Goal: Information Seeking & Learning: Compare options

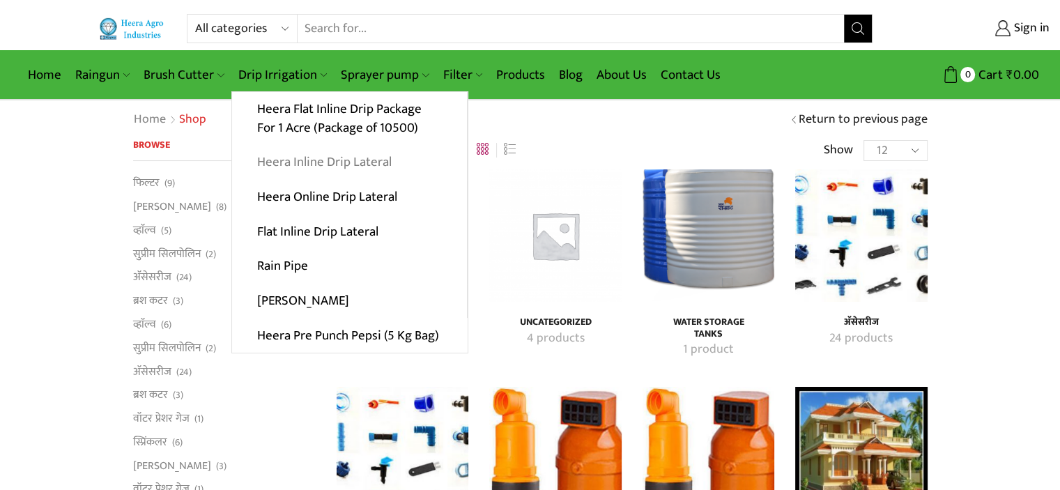
click at [346, 160] on link "Heera Inline Drip Lateral" at bounding box center [349, 162] width 235 height 35
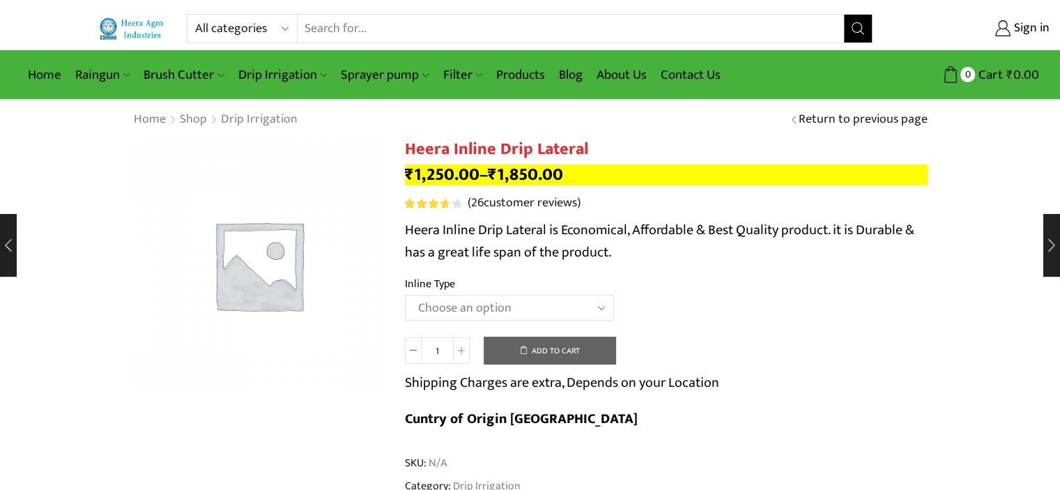
click at [514, 309] on select "Choose an option Heera Inline 12 MM (30CM) Heera Inline 12 MM (38CM) Heera Inli…" at bounding box center [509, 308] width 209 height 26
click at [405, 295] on select "Choose an option Heera Inline 12 MM (30CM) Heera Inline 12 MM (38CM) Heera Inli…" at bounding box center [509, 308] width 209 height 26
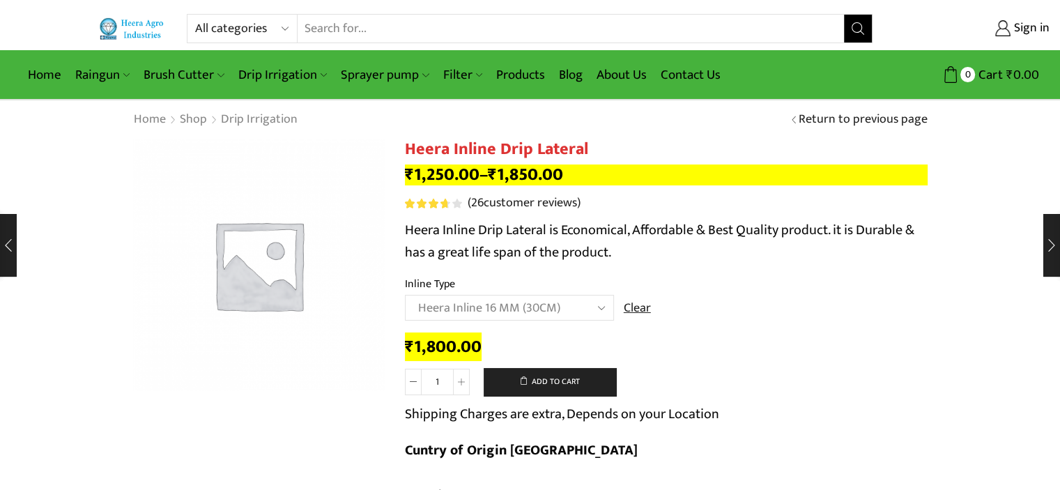
click at [700, 317] on td "Choose an option Heera Inline 12 MM (30CM) Heera Inline 12 MM (38CM) Heera Inli…" at bounding box center [666, 314] width 523 height 38
click at [519, 312] on select "Choose an option Heera Inline 12 MM (30CM) Heera Inline 12 MM (38CM) Heera Inli…" at bounding box center [509, 308] width 209 height 26
click at [405, 295] on select "Choose an option Heera Inline 12 MM (30CM) Heera Inline 12 MM (38CM) Heera Inli…" at bounding box center [509, 308] width 209 height 26
click at [521, 308] on select "Choose an option Heera Inline 12 MM (30CM) Heera Inline 12 MM (38CM) Heera Inli…" at bounding box center [509, 308] width 209 height 26
click at [823, 315] on td "Choose an option Heera Inline 12 MM (30CM) Heera Inline 12 MM (38CM) Heera Inli…" at bounding box center [666, 314] width 523 height 38
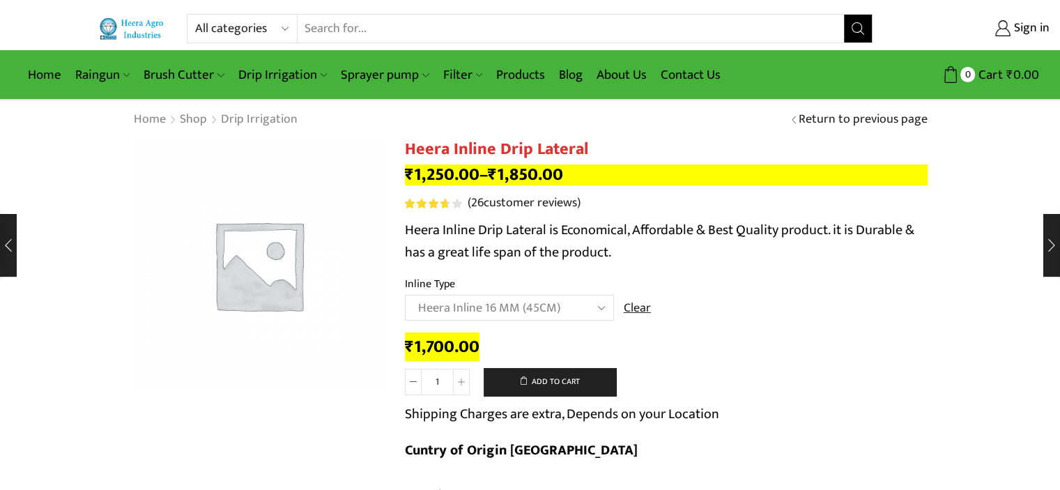
click at [516, 310] on select "Choose an option Heera Inline 12 MM (30CM) Heera Inline 12 MM (38CM) Heera Inli…" at bounding box center [509, 308] width 209 height 26
click at [405, 295] on select "Choose an option Heera Inline 12 MM (30CM) Heera Inline 12 MM (38CM) Heera Inli…" at bounding box center [509, 308] width 209 height 26
select select "Heera Inline 16 MM (30CM)"
click at [535, 330] on td "Choose an option Heera Inline 12 MM (30CM) Heera Inline 12 MM (38CM) Heera Inli…" at bounding box center [666, 314] width 523 height 38
click at [866, 286] on th "Inline Type" at bounding box center [666, 285] width 523 height 20
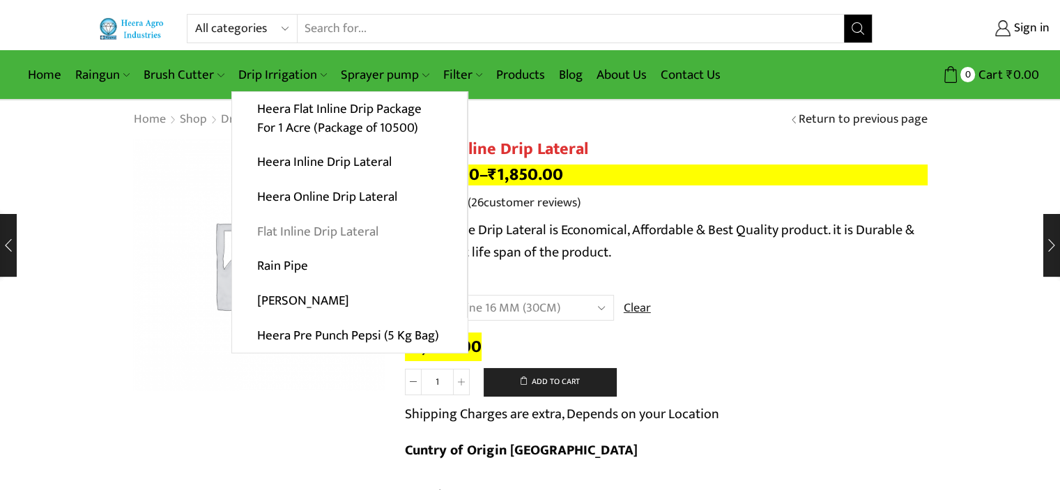
click at [329, 233] on link "Flat Inline Drip Lateral" at bounding box center [349, 231] width 235 height 35
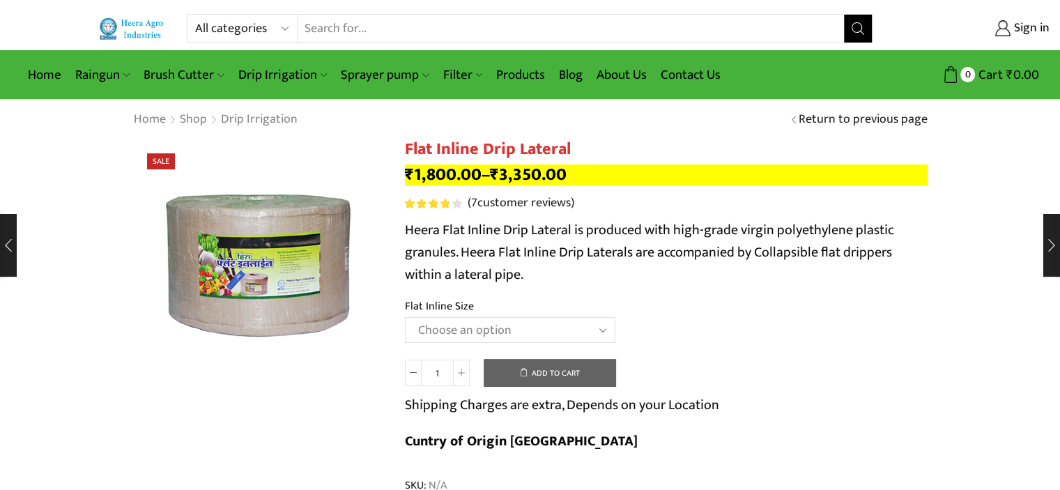
click at [533, 321] on select "Choose an option 12 MM 0.25 Thickness (30 CM) 12 MM 0.25 Thickness (40 CM) 12 M…" at bounding box center [510, 330] width 210 height 26
select select "20 MM 0.40 Thickness (60 CM)"
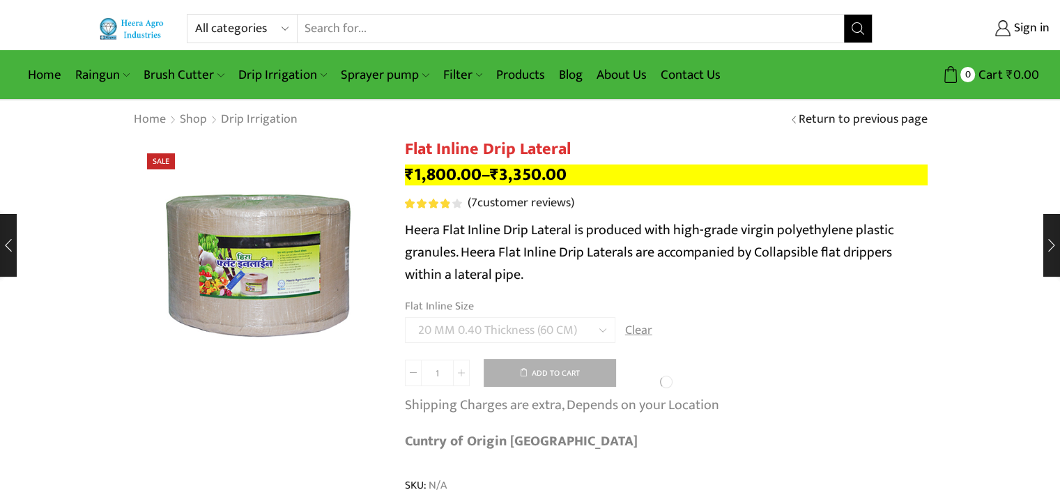
click at [331, 391] on div at bounding box center [258, 275] width 251 height 272
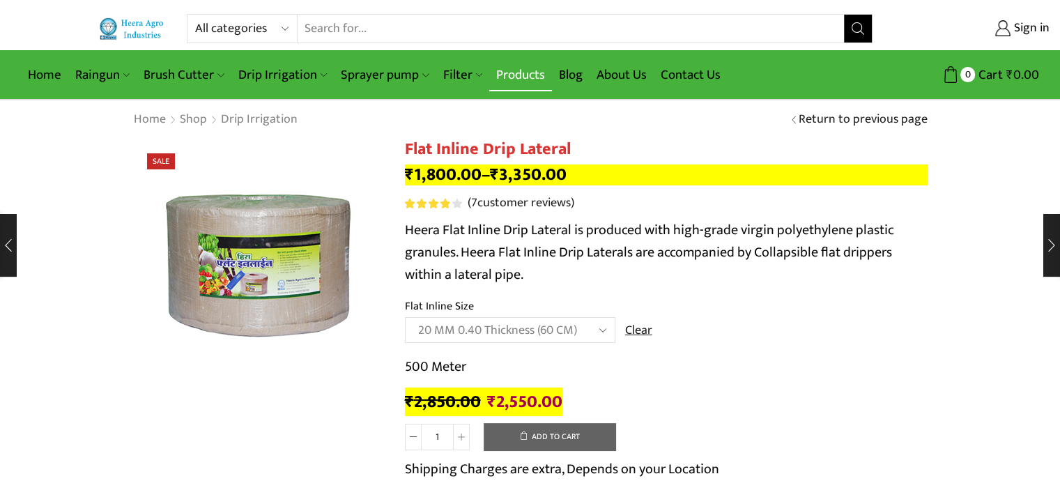
click at [505, 70] on link "Products" at bounding box center [520, 75] width 63 height 33
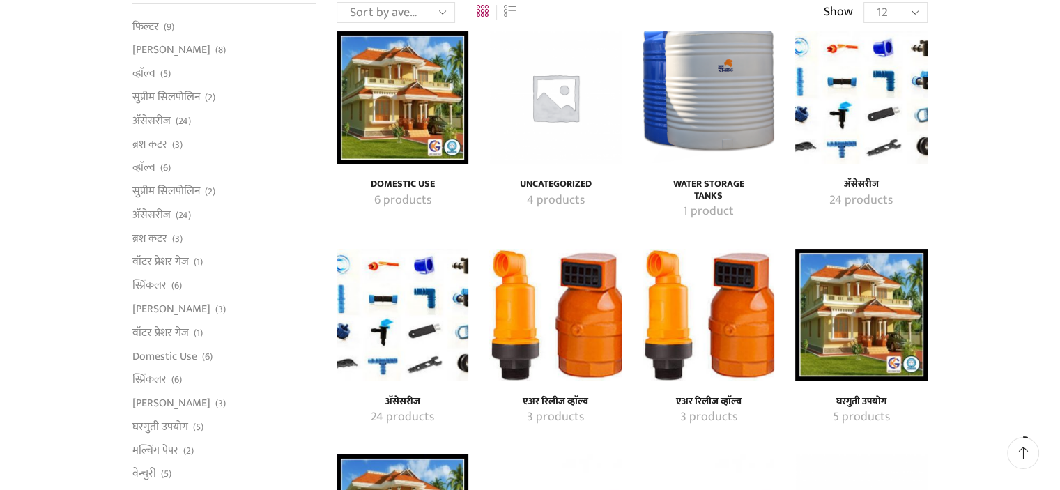
scroll to position [167, 0]
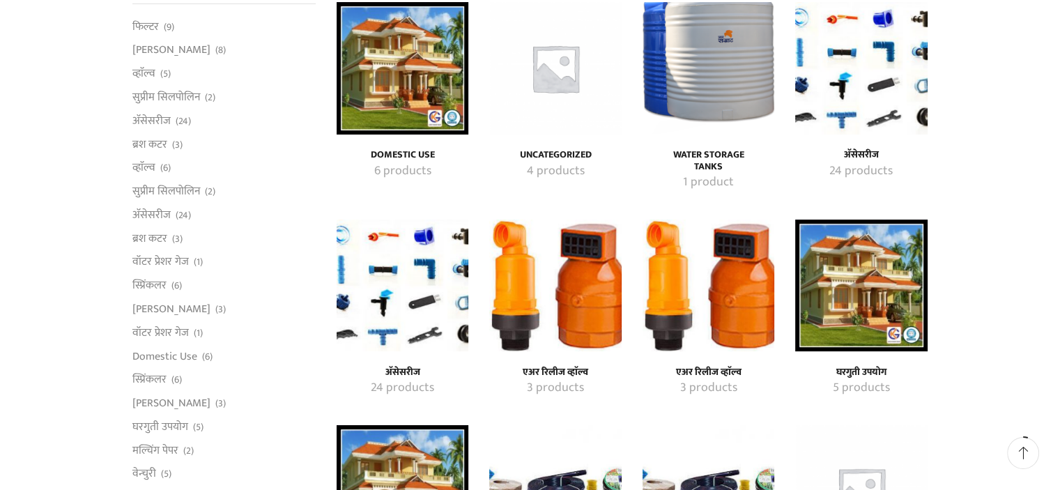
click at [406, 379] on mark "24 products" at bounding box center [402, 388] width 63 height 18
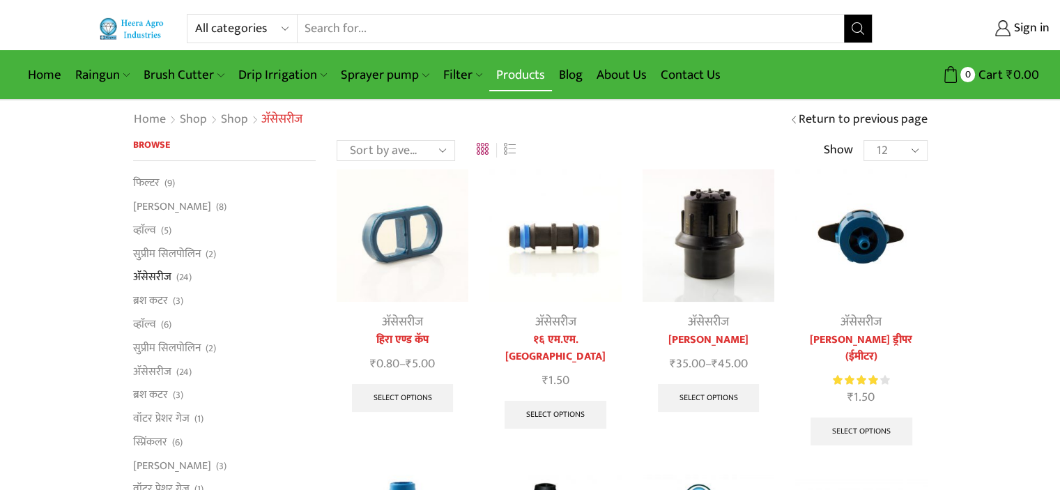
click at [502, 71] on link "Products" at bounding box center [520, 75] width 63 height 33
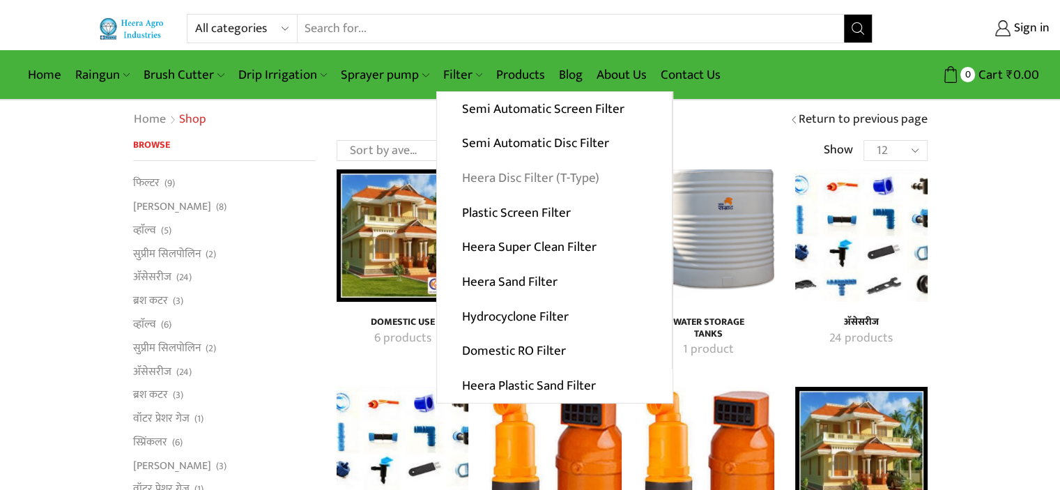
click at [507, 175] on link "Heera Disc Filter (T-Type)" at bounding box center [554, 178] width 235 height 35
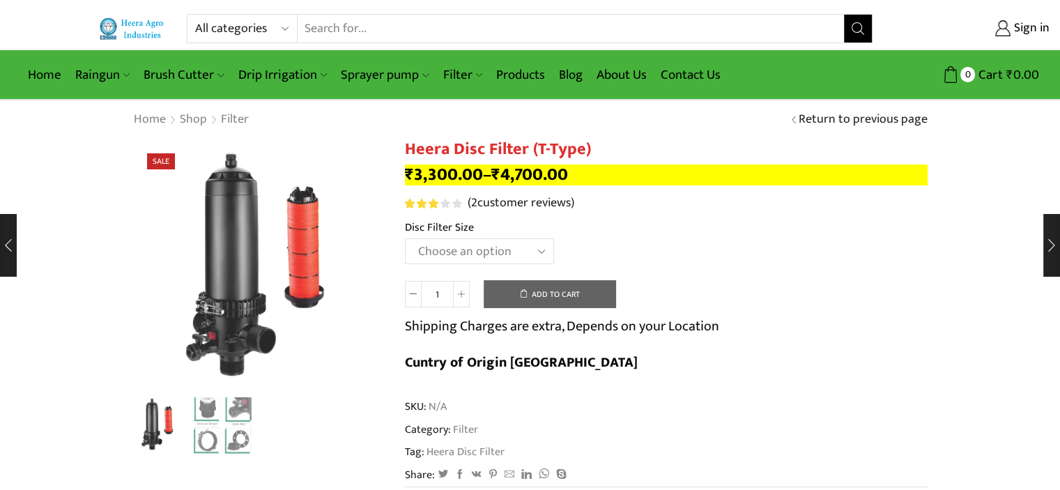
click at [482, 252] on select "Choose an option 2" Disc Filter 2.5" Disc Filter 3" Disc Filter 40m3 3" Disc Fi…" at bounding box center [479, 251] width 149 height 26
click at [405, 238] on select "Choose an option 2" Disc Filter 2.5" Disc Filter 3" Disc Filter 40m3 3" Disc Fi…" at bounding box center [479, 251] width 149 height 26
select select "2-disc-filter"
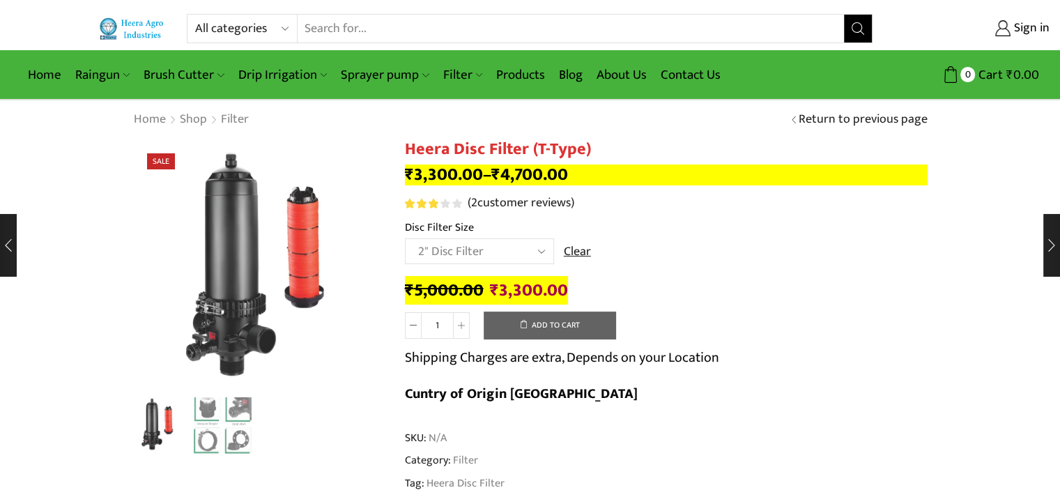
click at [711, 251] on td "Choose an option 2" Disc Filter 2.5" Disc Filter 3" Disc Filter 40m3 3" Disc Fi…" at bounding box center [666, 257] width 523 height 38
click at [466, 260] on select "Choose an option 2" Disc Filter 2.5" Disc Filter 3" Disc Filter 40m3 3" Disc Fi…" at bounding box center [479, 251] width 149 height 26
click at [689, 258] on td "Choose an option 2" Disc Filter 2.5" Disc Filter 3" Disc Filter 40m3 3" Disc Fi…" at bounding box center [666, 257] width 523 height 38
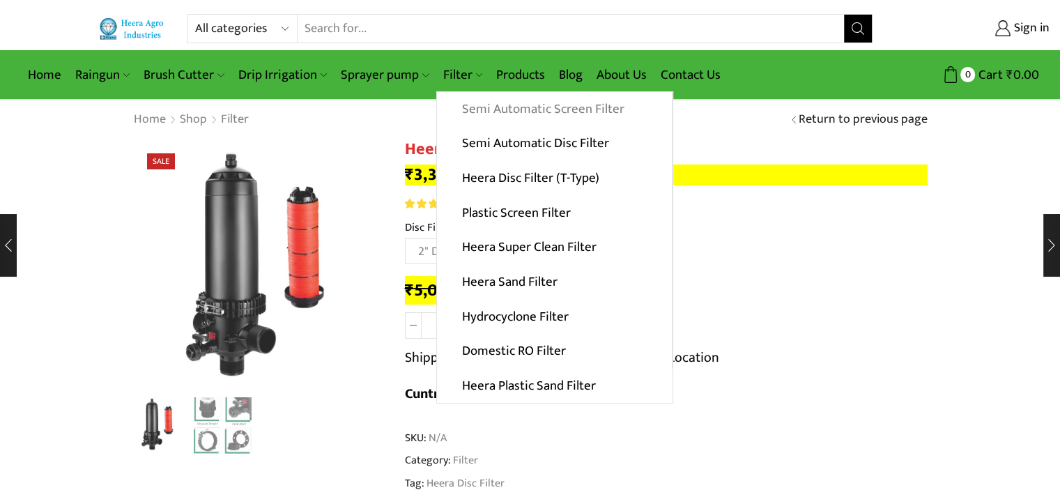
click at [510, 105] on link "Semi Automatic Screen Filter" at bounding box center [554, 109] width 235 height 35
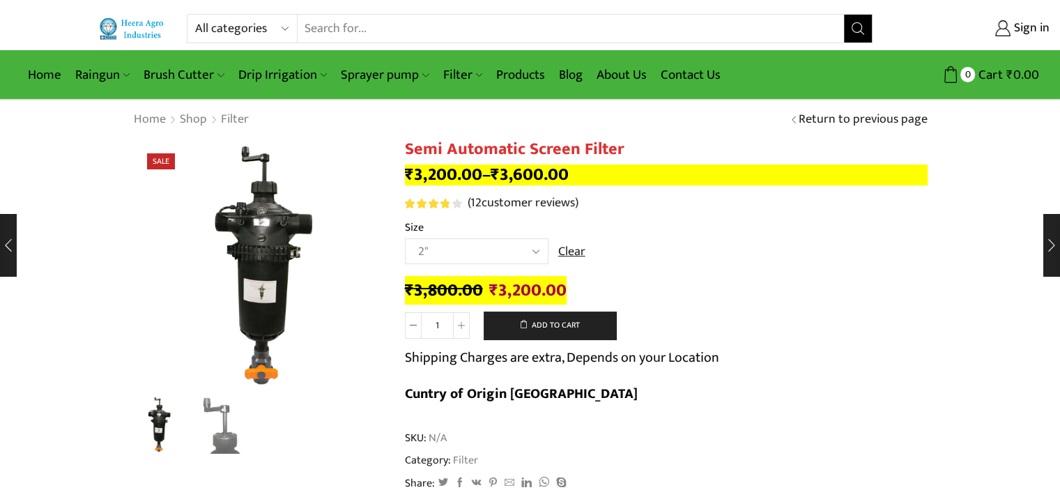
click at [452, 247] on select "Choose an option 2" 2.5" 3"" at bounding box center [477, 251] width 144 height 26
click at [405, 238] on select "Choose an option 2" 2.5" 3"" at bounding box center [477, 251] width 144 height 26
click at [680, 239] on td "Choose an option 2" 2.5" 3" Clear" at bounding box center [666, 257] width 523 height 38
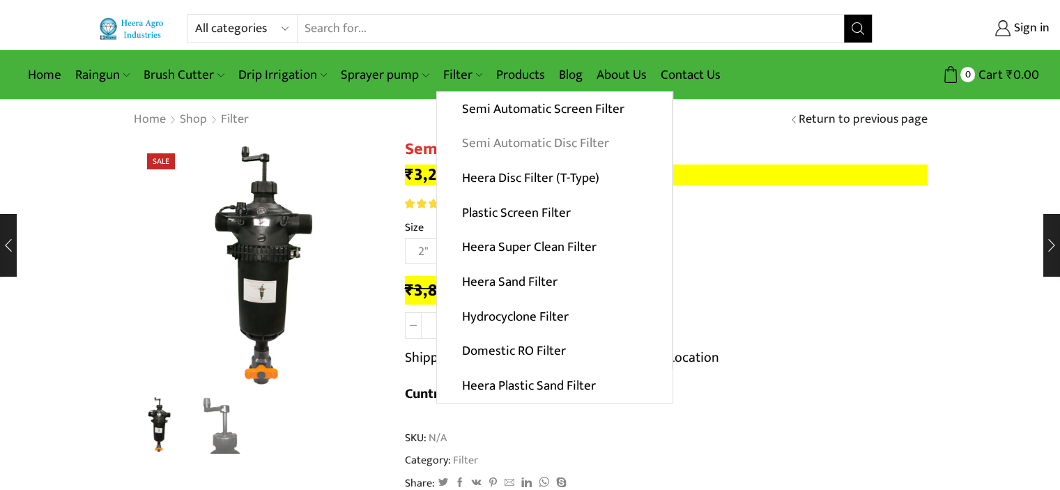
click at [499, 146] on link "Semi Automatic Disc Filter" at bounding box center [554, 143] width 235 height 35
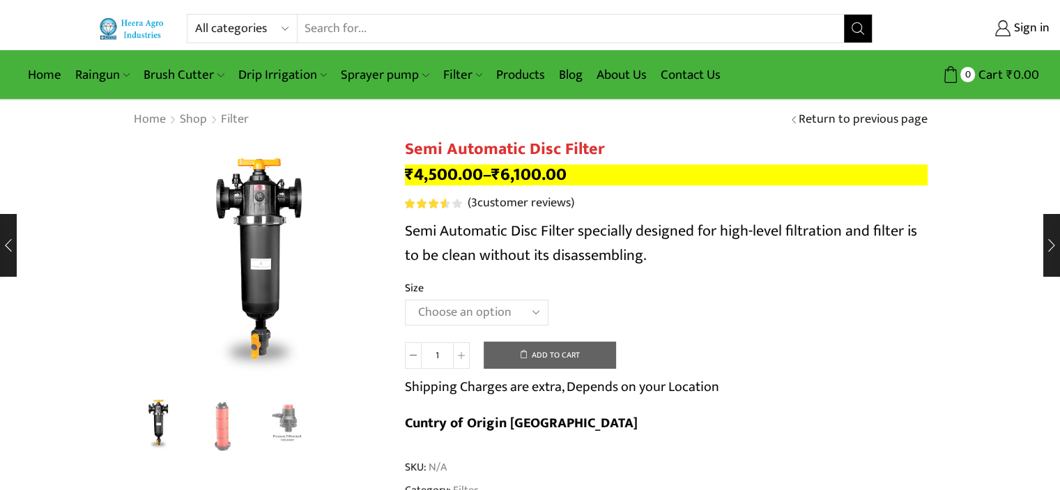
click at [503, 313] on select "Choose an option 2" Disc Filter 2.5" Disc Filter 3" Disc Filter" at bounding box center [477, 313] width 144 height 26
click at [405, 300] on select "Choose an option 2" Disc Filter 2.5" Disc Filter 3" Disc Filter" at bounding box center [477, 313] width 144 height 26
select select "2" Disc Filter"
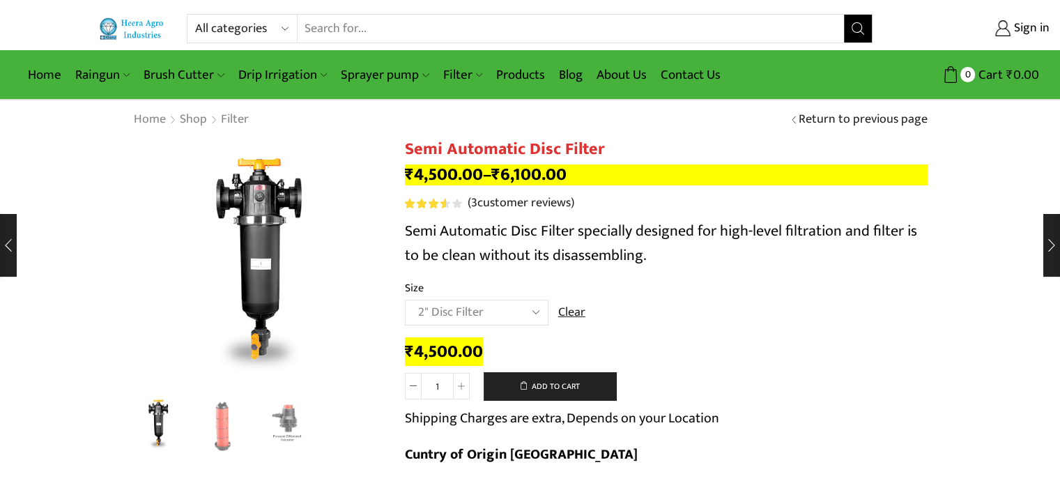
click at [707, 330] on td "Choose an option 2" Disc Filter 2.5" Disc Filter 3" Disc Filter Clear" at bounding box center [666, 319] width 523 height 38
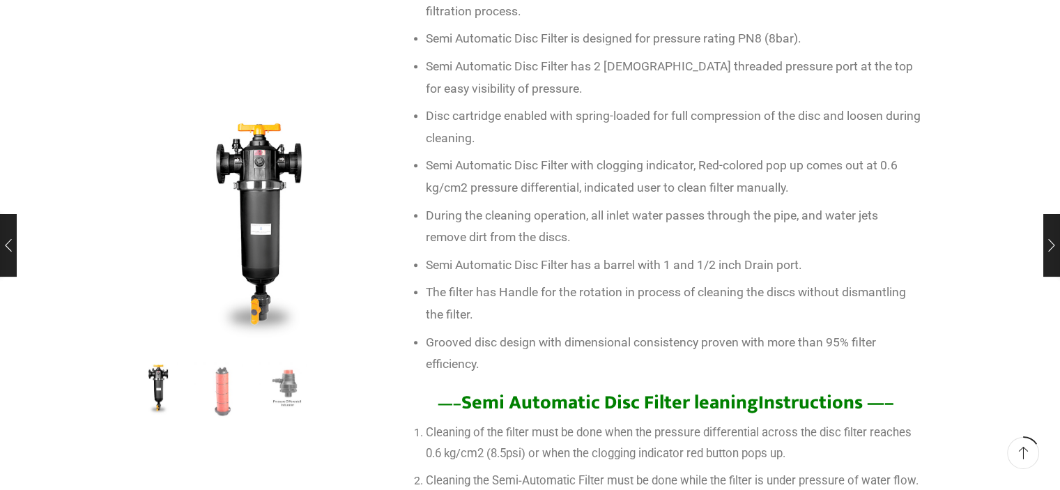
scroll to position [836, 0]
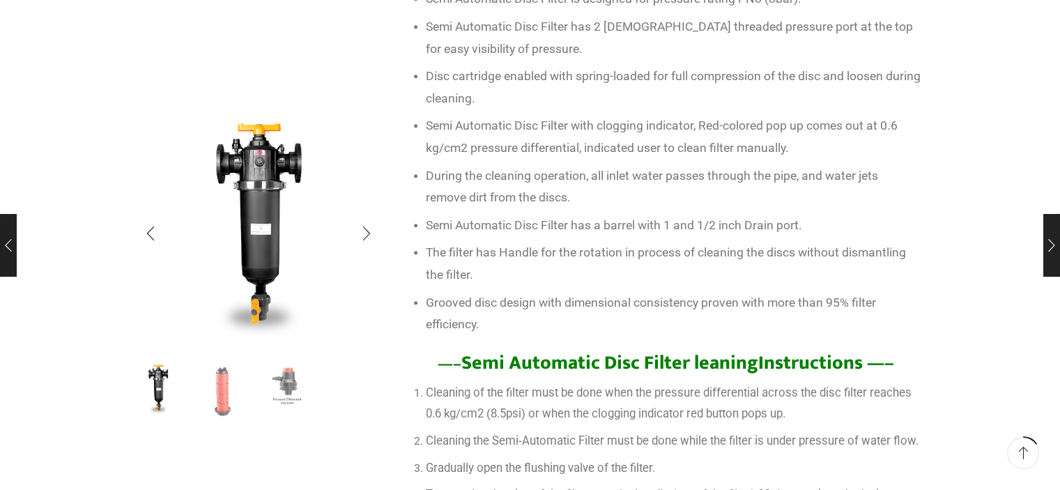
click at [284, 391] on img "3 / 3" at bounding box center [288, 389] width 58 height 58
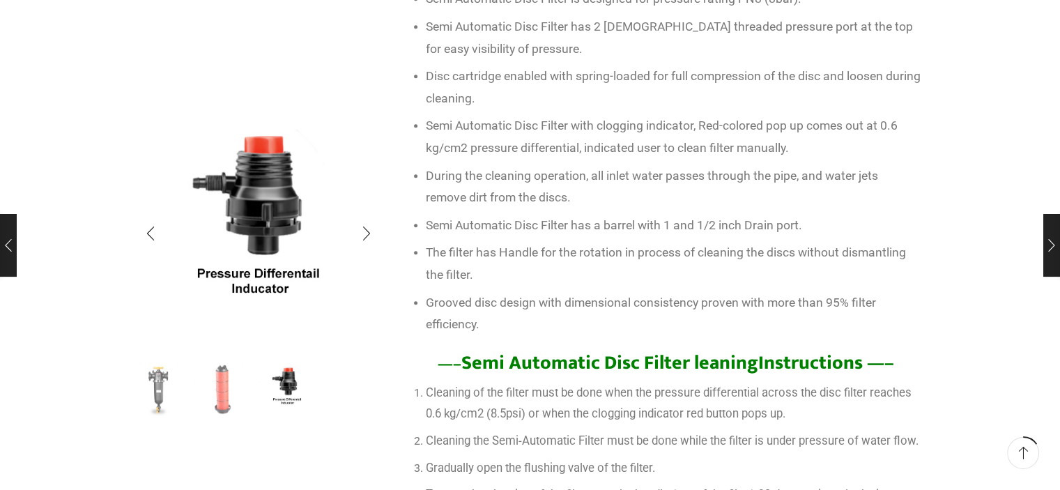
click at [229, 388] on img "2 / 3" at bounding box center [223, 389] width 58 height 58
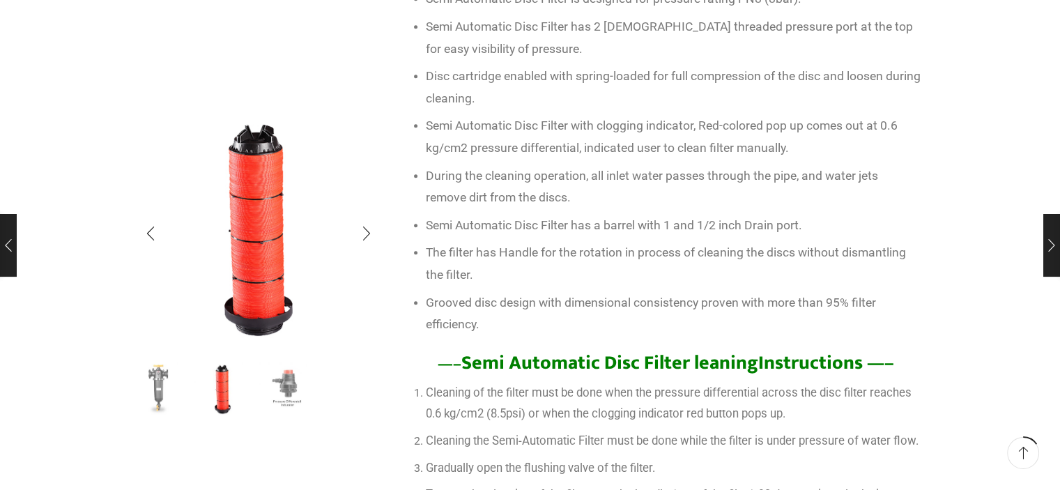
click at [160, 385] on img "1 / 3" at bounding box center [159, 389] width 58 height 58
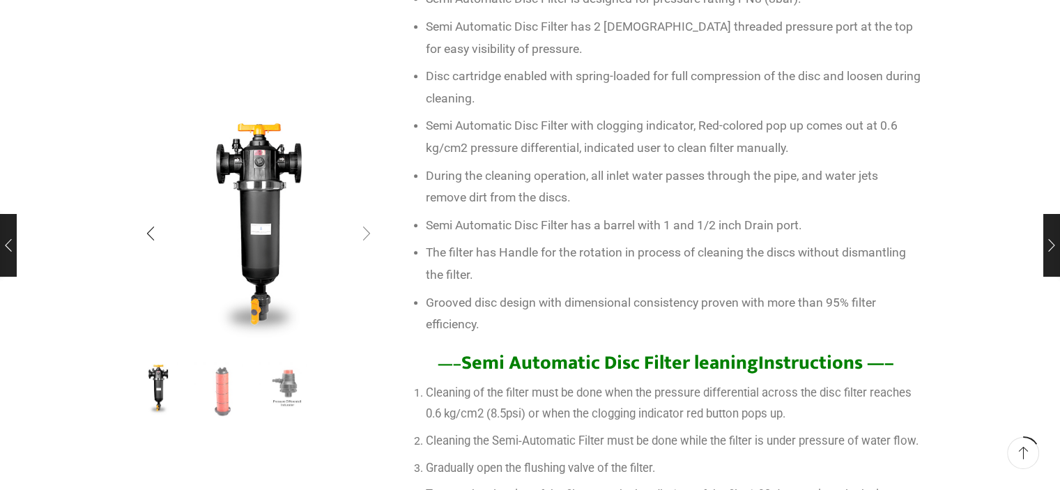
click at [366, 228] on div "Next slide" at bounding box center [366, 233] width 35 height 35
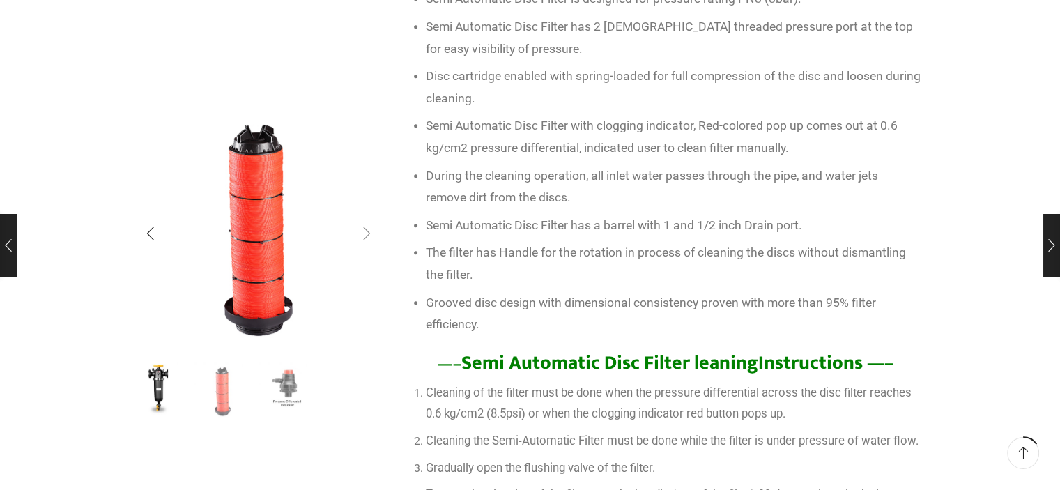
click at [366, 228] on div "Next slide" at bounding box center [366, 233] width 35 height 35
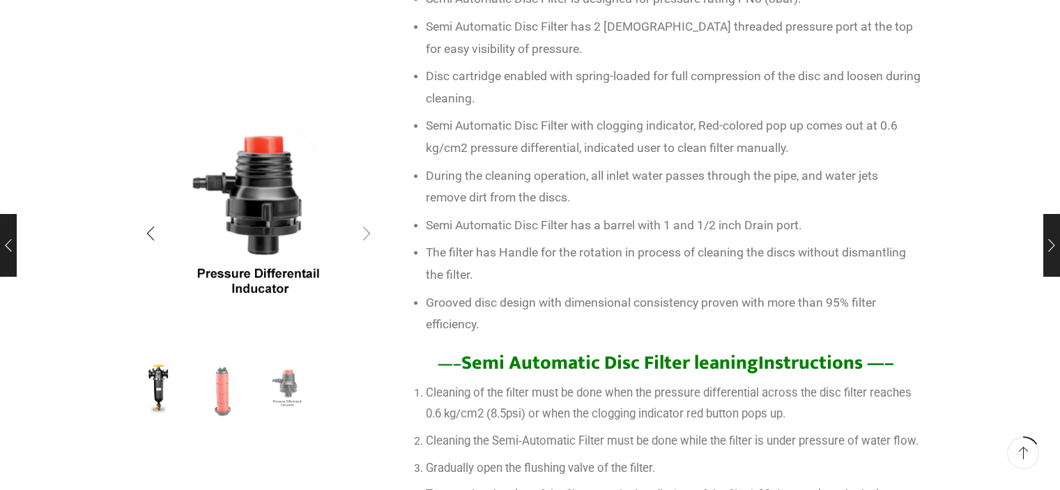
click at [366, 228] on div "Next slide" at bounding box center [366, 233] width 35 height 35
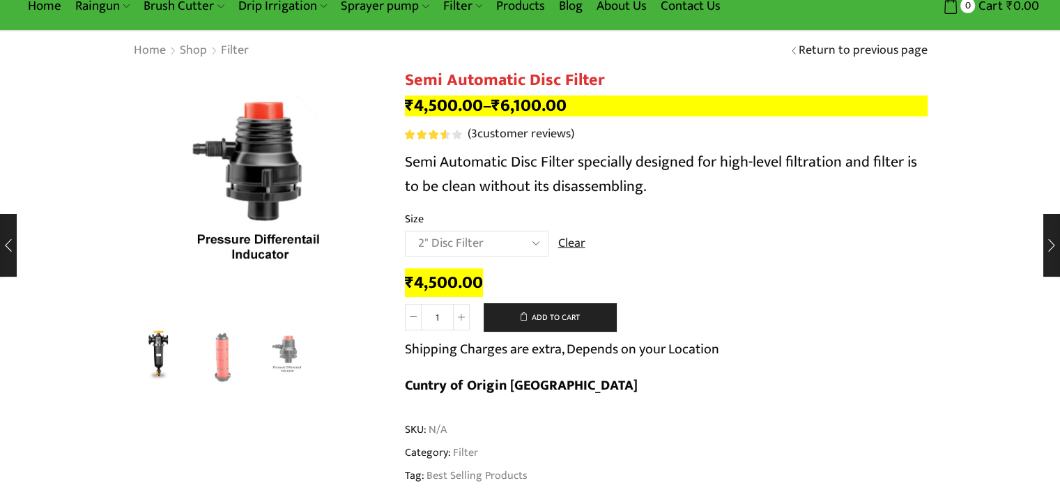
scroll to position [0, 0]
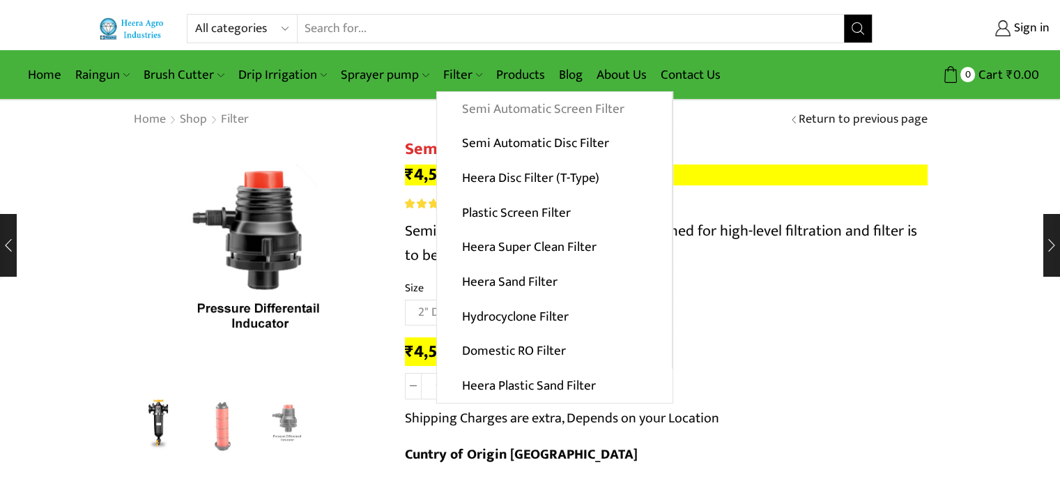
click at [506, 109] on link "Semi Automatic Screen Filter" at bounding box center [554, 109] width 235 height 35
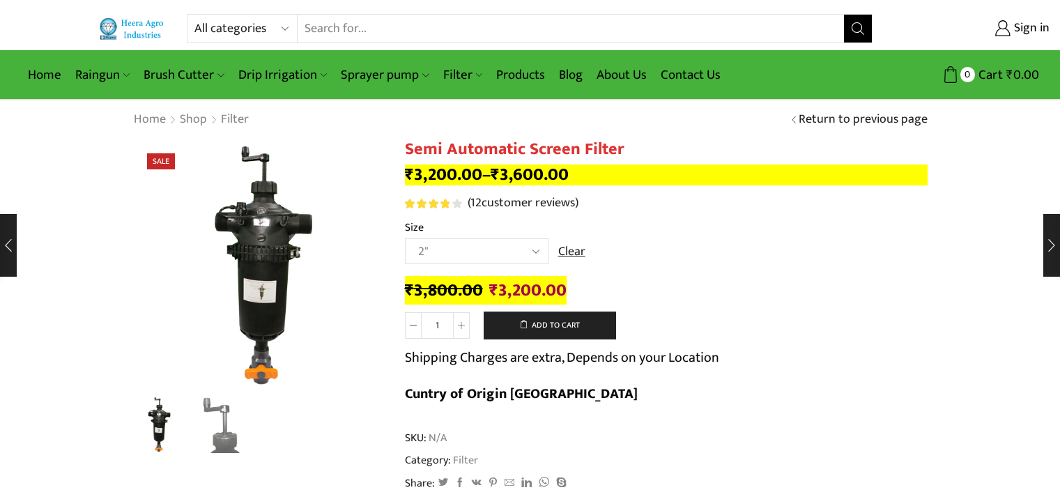
click at [452, 256] on select "Choose an option 2" 2.5" 3"" at bounding box center [477, 251] width 144 height 26
click at [666, 208] on div "Rated 3.92 out of 5 based on 12 customer ratings ( 12 customer reviews)" at bounding box center [666, 203] width 523 height 18
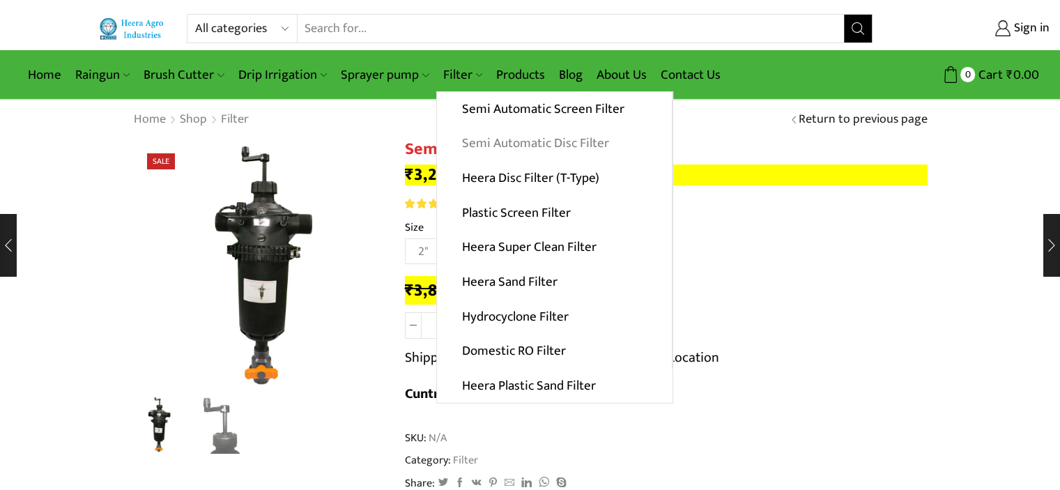
click at [514, 141] on link "Semi Automatic Disc Filter" at bounding box center [554, 143] width 235 height 35
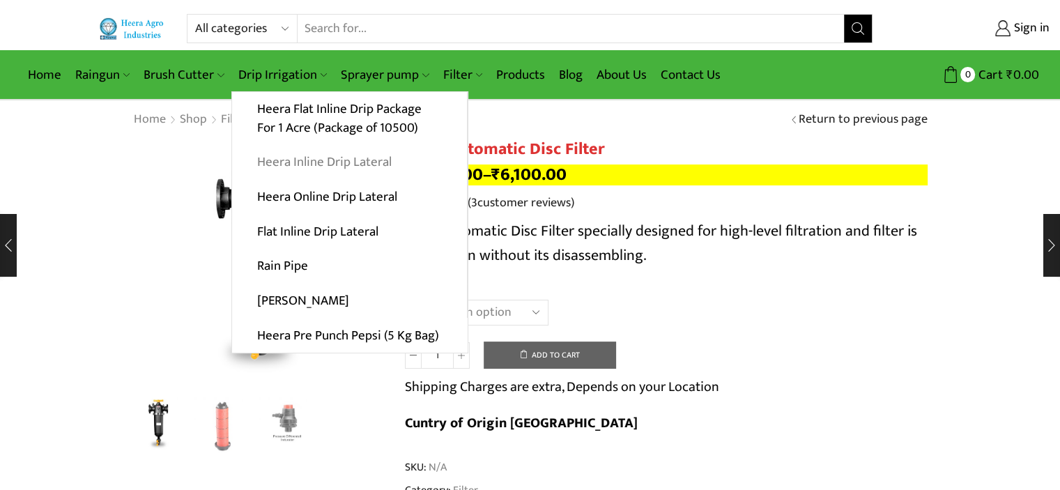
click at [318, 165] on link "Heera Inline Drip Lateral" at bounding box center [349, 162] width 235 height 35
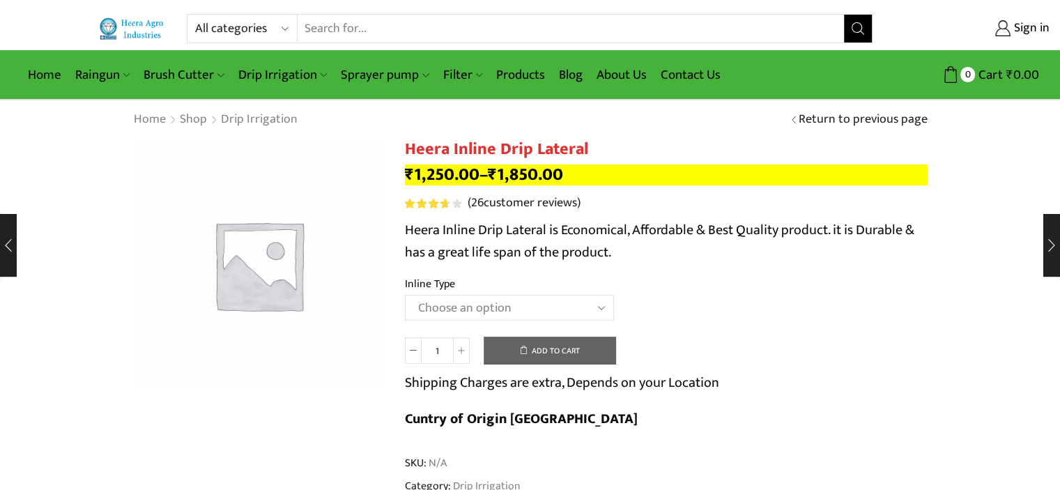
click at [497, 316] on select "Choose an option Heera Inline 12 MM (30CM) Heera Inline 12 MM (38CM) Heera Inli…" at bounding box center [509, 308] width 209 height 26
click at [405, 295] on select "Choose an option Heera Inline 12 MM (30CM) Heera Inline 12 MM (38CM) Heera Inli…" at bounding box center [509, 308] width 209 height 26
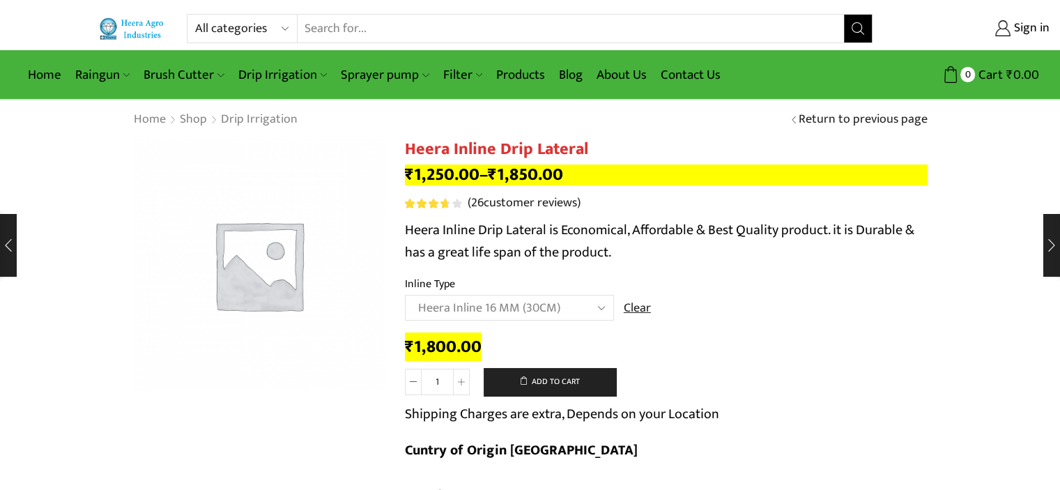
click at [563, 309] on select "Choose an option Heera Inline 12 MM (30CM) Heera Inline 12 MM (38CM) Heera Inli…" at bounding box center [509, 308] width 209 height 26
select select "Heera Inline 16 MM (38CM)"
click at [722, 116] on div "Home Shop Drip Irrigation Return to previous page" at bounding box center [530, 120] width 815 height 18
